Goal: Task Accomplishment & Management: Use online tool/utility

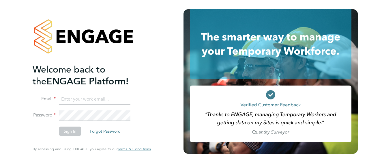
type input "vainu.sharma@justice.gov.uk"
click at [71, 131] on button "Sign In" at bounding box center [70, 130] width 22 height 9
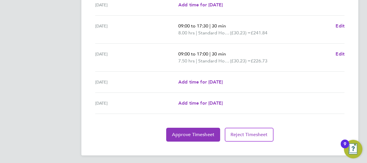
scroll to position [236, 0]
click at [197, 133] on span "Approve Timesheet" at bounding box center [193, 134] width 42 height 6
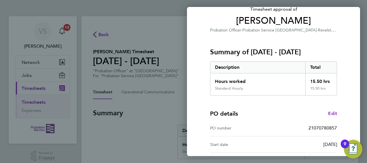
scroll to position [113, 0]
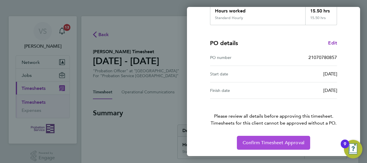
click at [269, 144] on span "Confirm Timesheet Approval" at bounding box center [273, 143] width 62 height 6
